Goal: Information Seeking & Learning: Check status

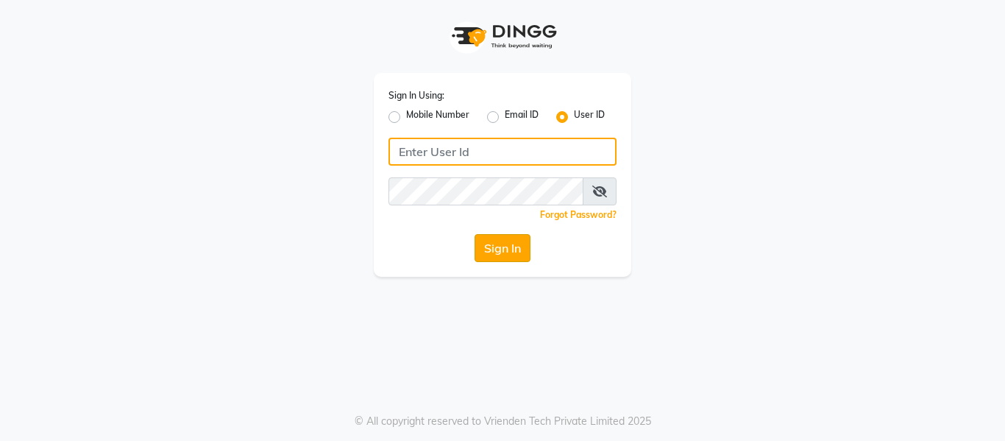
type input "casabarbato"
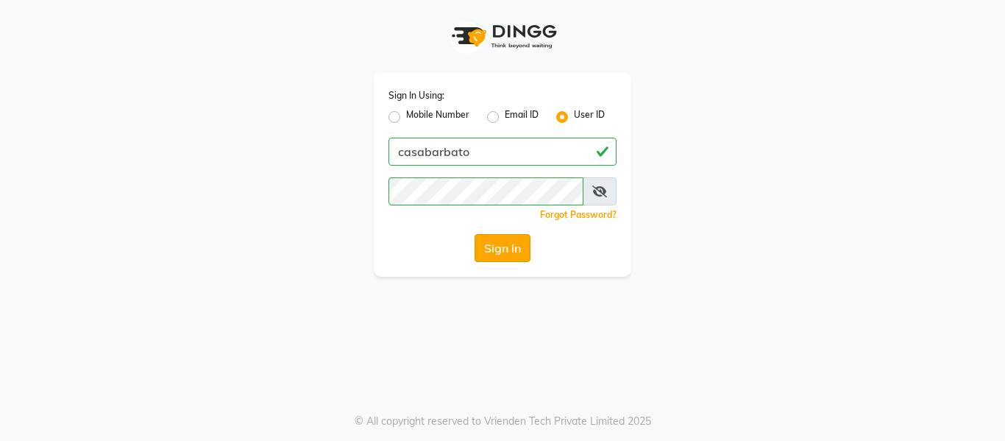
click at [505, 249] on button "Sign In" at bounding box center [503, 248] width 56 height 28
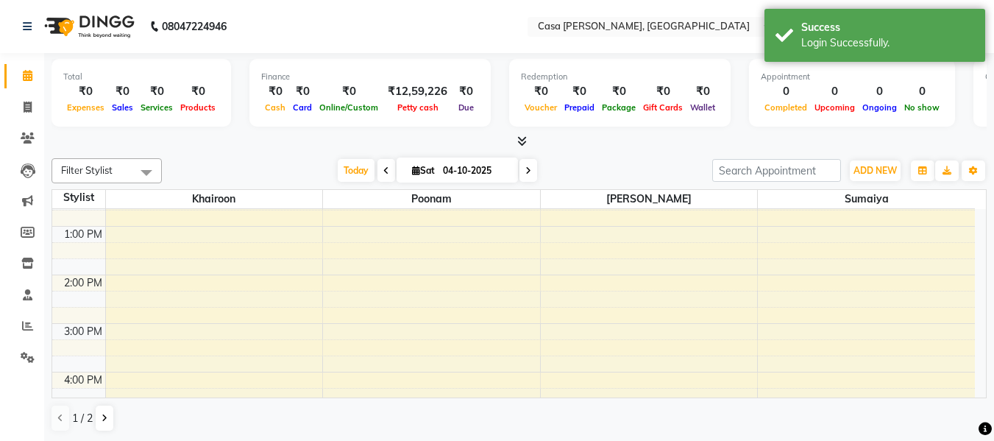
scroll to position [206, 0]
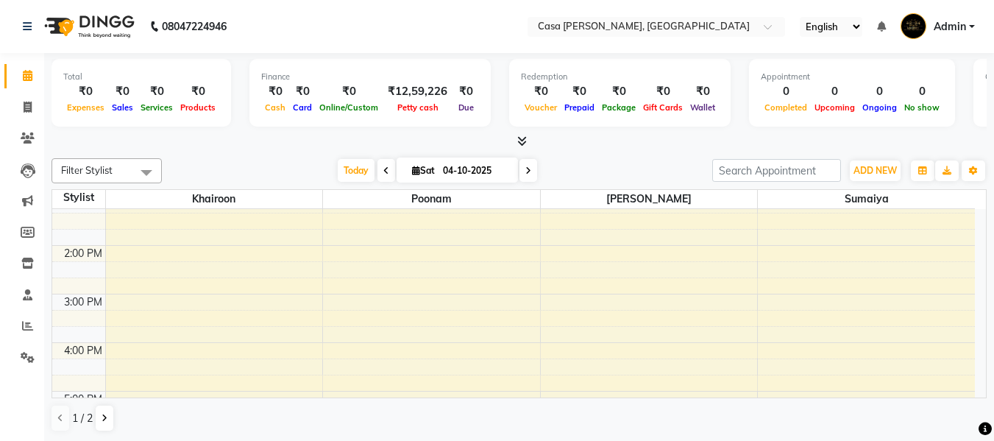
click at [412, 171] on icon at bounding box center [416, 171] width 8 height 10
select select "10"
select select "2025"
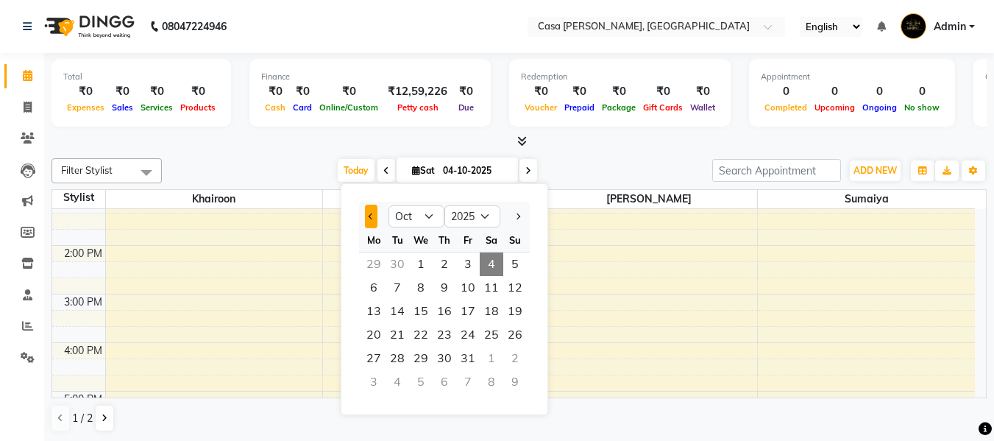
click at [366, 223] on button "Previous month" at bounding box center [371, 217] width 13 height 24
select select "9"
click at [375, 263] on span "1" at bounding box center [374, 264] width 24 height 24
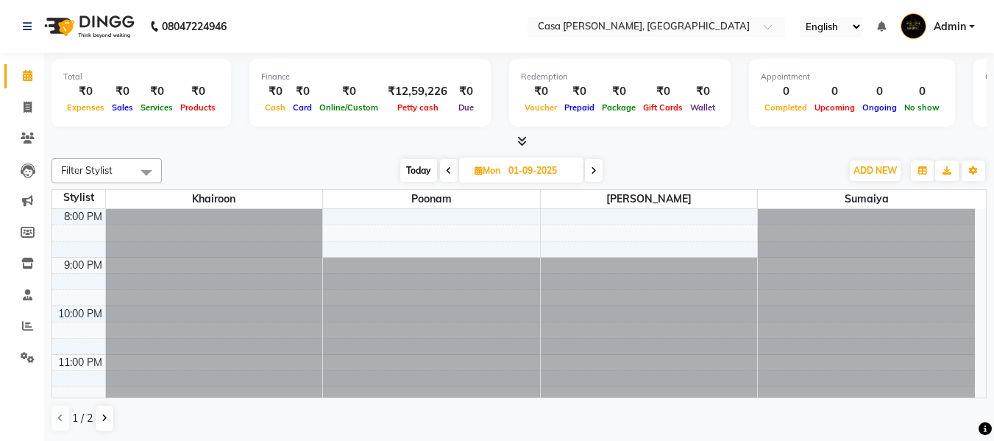
scroll to position [539, 0]
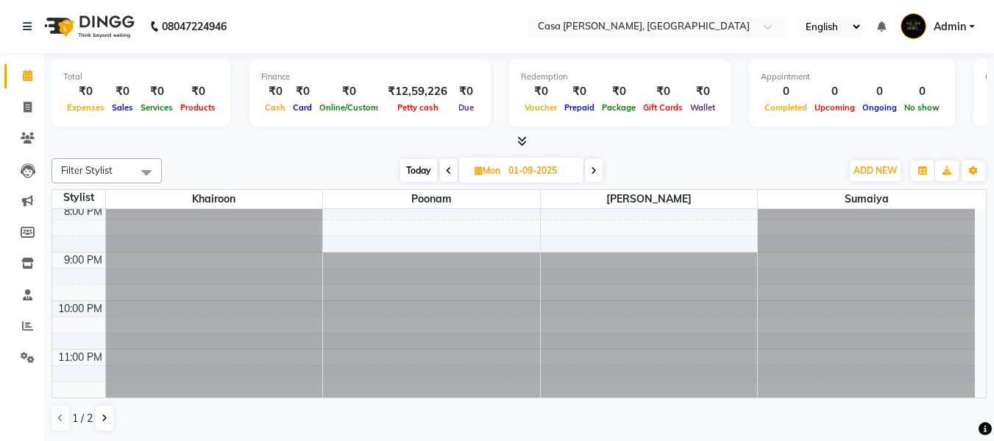
click at [595, 169] on icon at bounding box center [594, 170] width 6 height 9
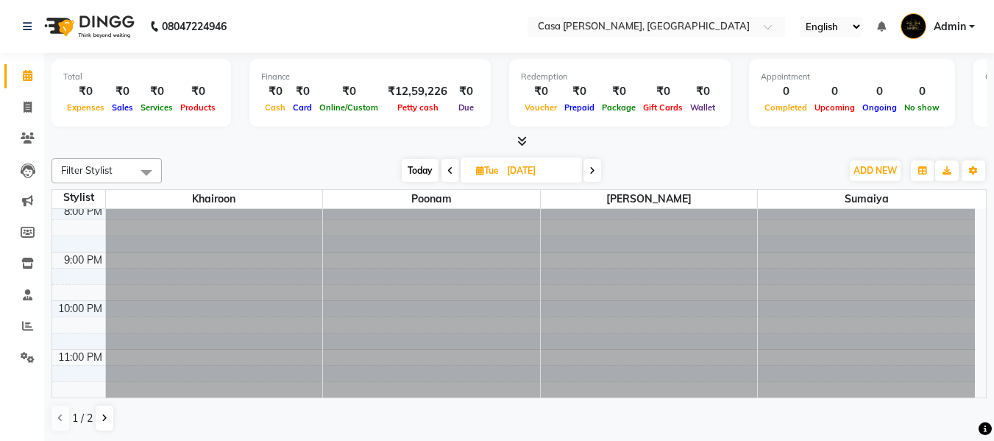
click at [594, 167] on icon at bounding box center [592, 170] width 6 height 9
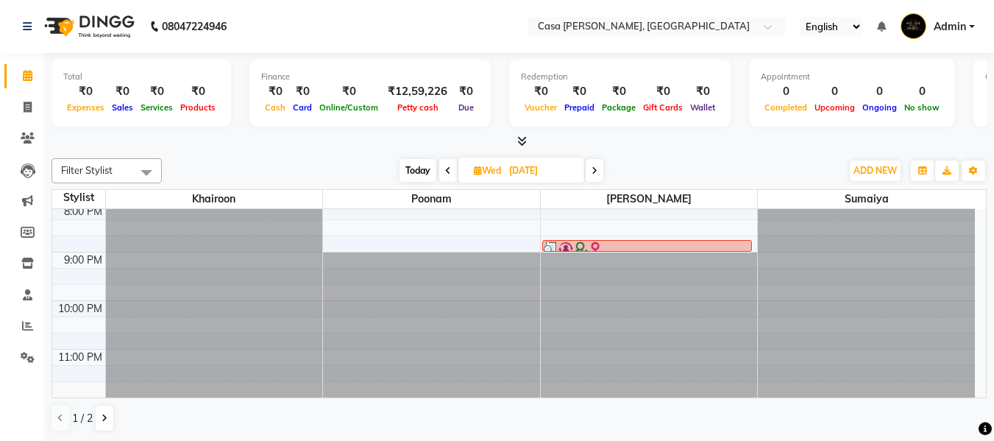
click at [597, 171] on icon at bounding box center [595, 170] width 6 height 9
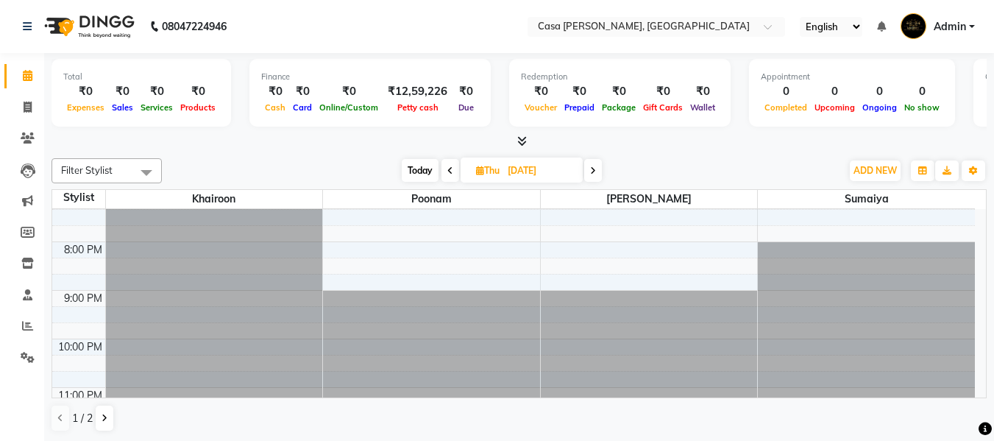
scroll to position [520, 0]
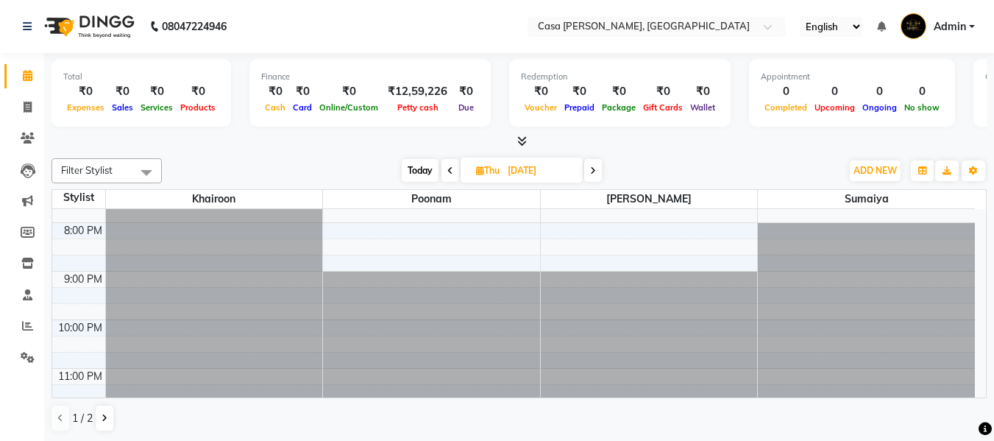
click at [592, 169] on icon at bounding box center [593, 170] width 6 height 9
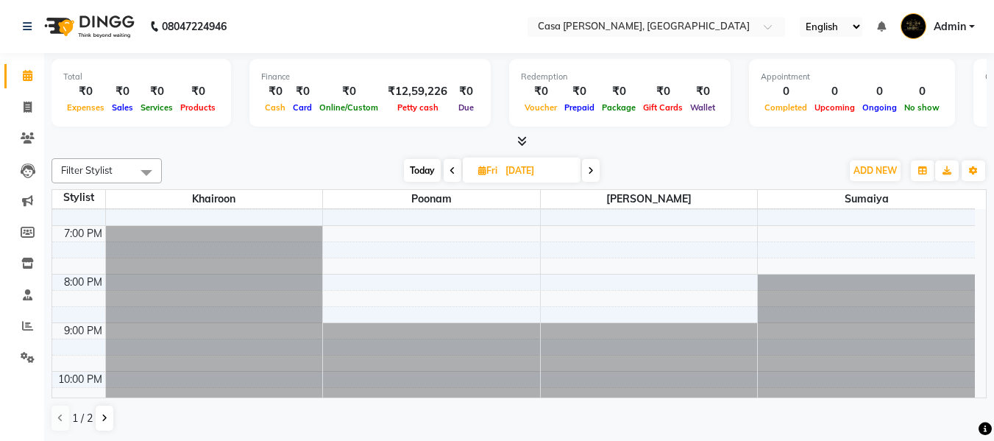
scroll to position [491, 0]
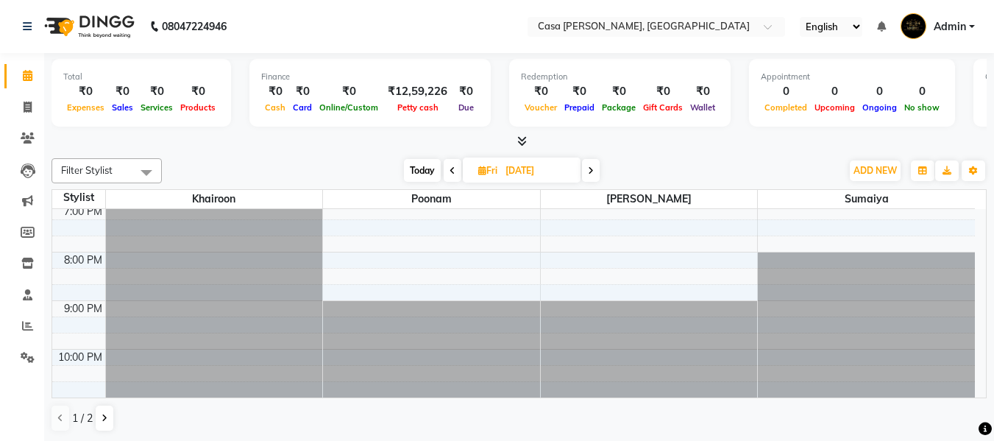
click at [591, 171] on icon at bounding box center [591, 170] width 6 height 9
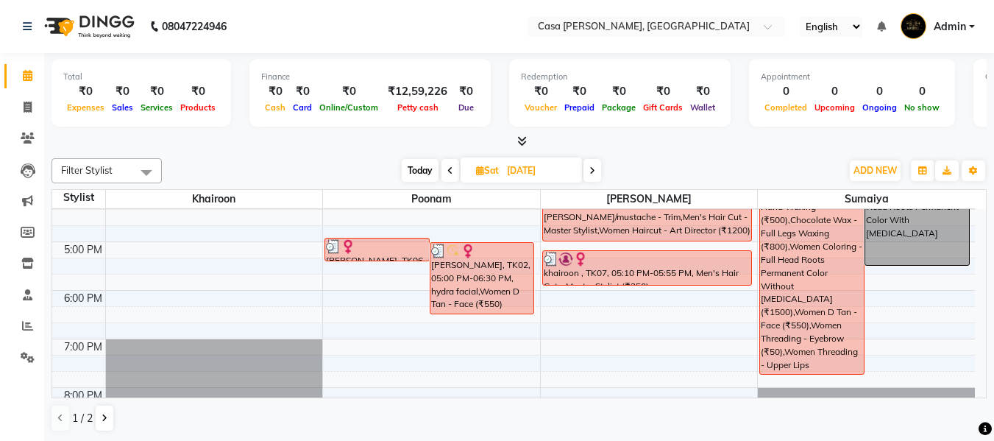
scroll to position [373, 0]
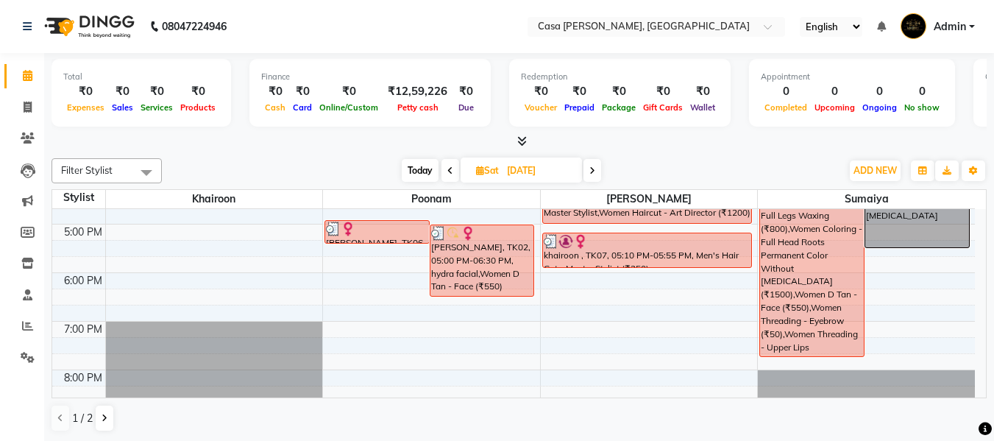
click at [592, 168] on icon at bounding box center [592, 170] width 6 height 9
type input "07-09-2025"
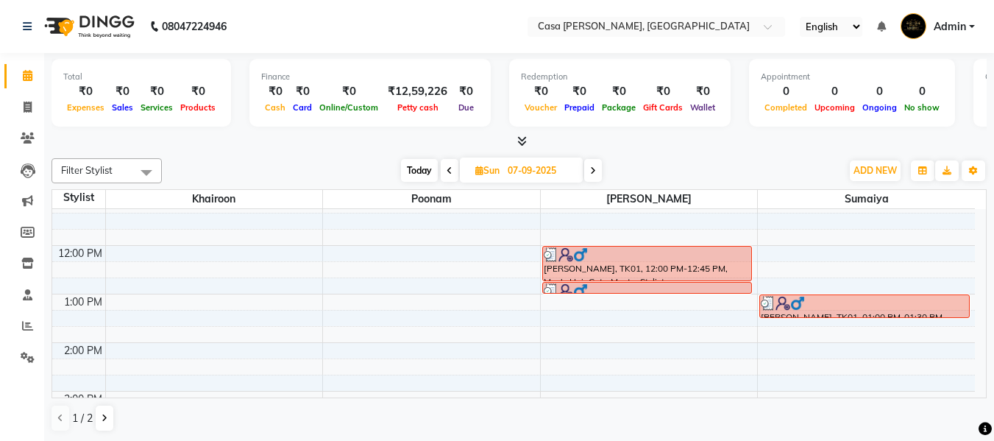
scroll to position [138, 0]
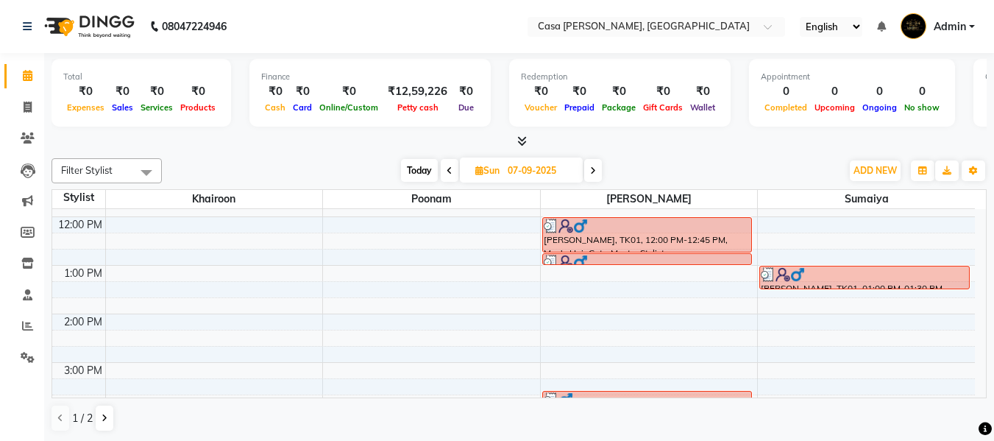
click at [480, 170] on icon at bounding box center [479, 171] width 8 height 10
select select "9"
select select "2025"
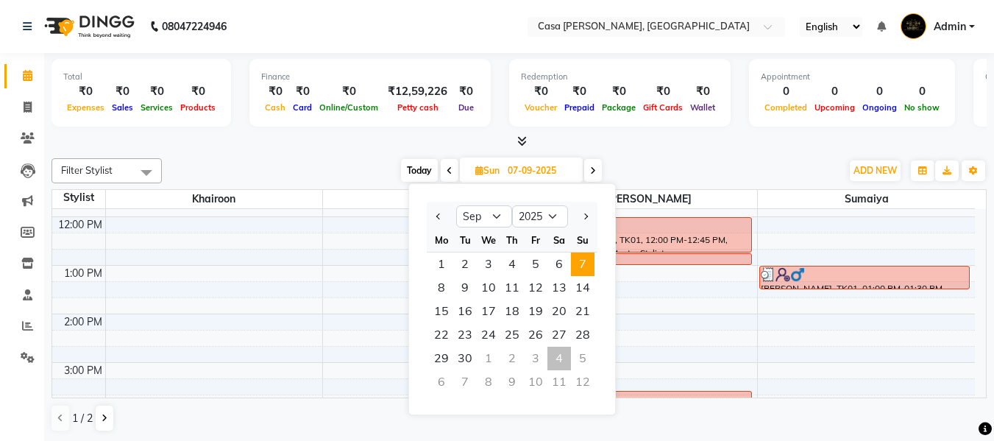
click at [557, 357] on div "4" at bounding box center [560, 359] width 24 height 24
type input "04-10-2025"
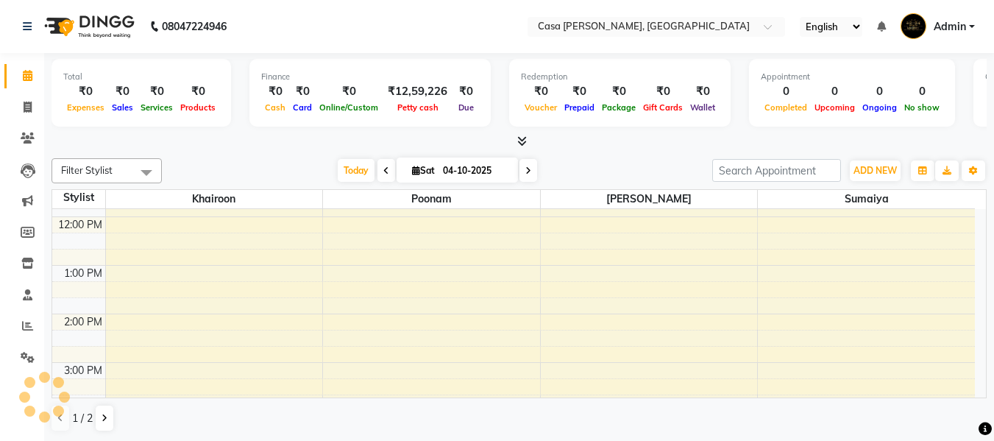
scroll to position [49, 0]
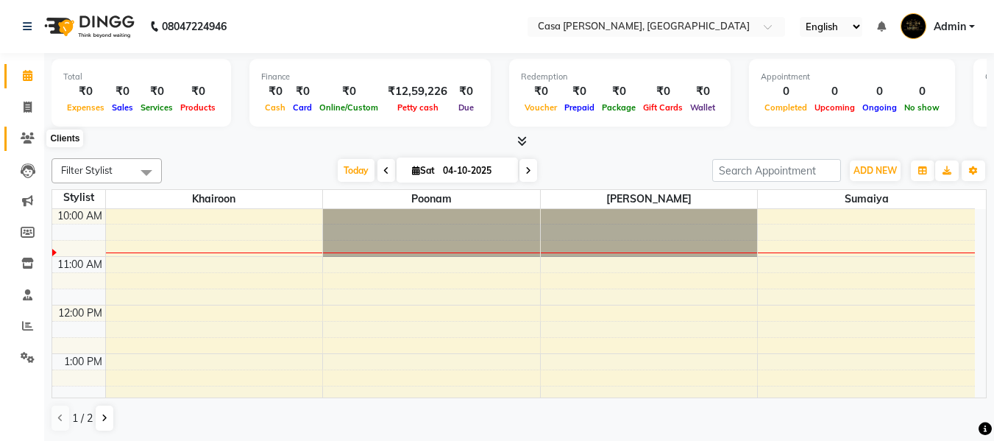
click at [28, 138] on icon at bounding box center [28, 137] width 14 height 11
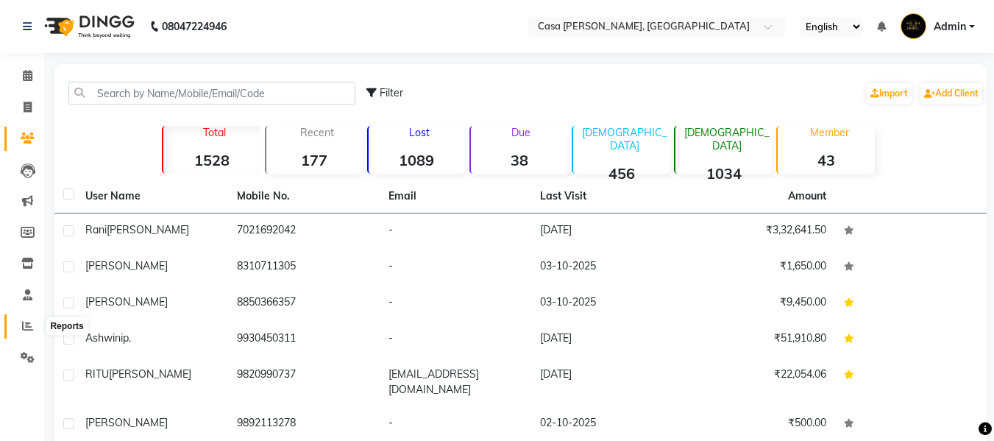
click at [29, 327] on icon at bounding box center [27, 325] width 11 height 11
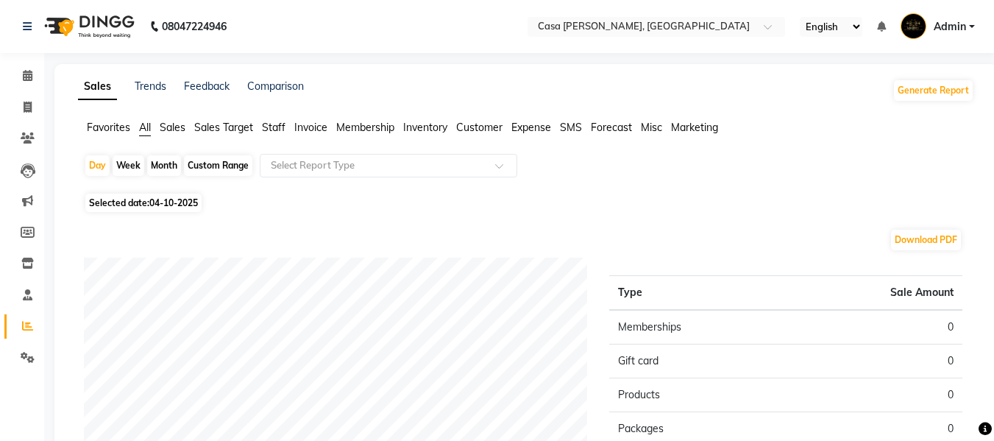
click at [171, 165] on div "Month" at bounding box center [164, 165] width 34 height 21
select select "10"
select select "2025"
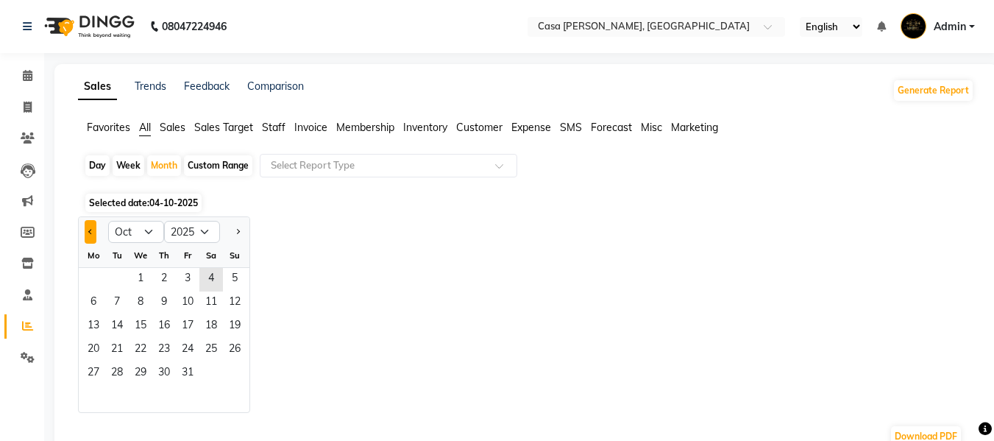
click at [89, 231] on span "Previous month" at bounding box center [90, 230] width 5 height 5
select select "9"
click at [86, 285] on span "1" at bounding box center [94, 280] width 24 height 24
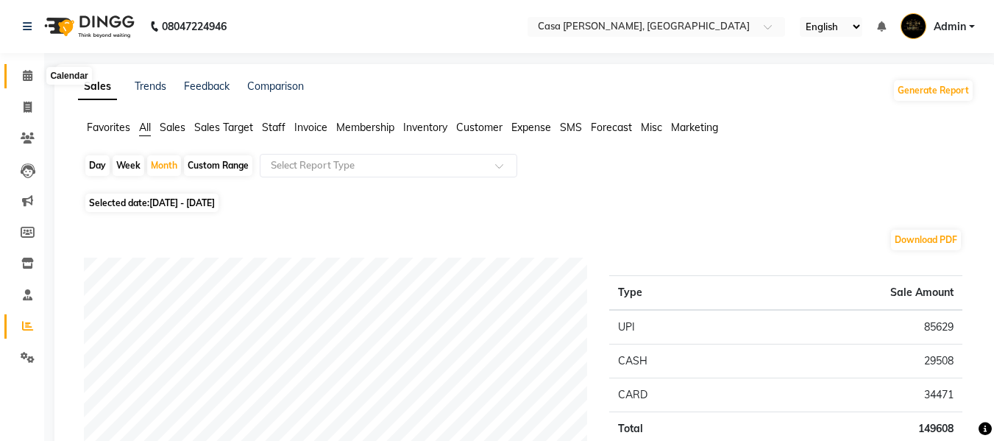
click at [28, 75] on icon at bounding box center [28, 75] width 10 height 11
